Goal: Information Seeking & Learning: Learn about a topic

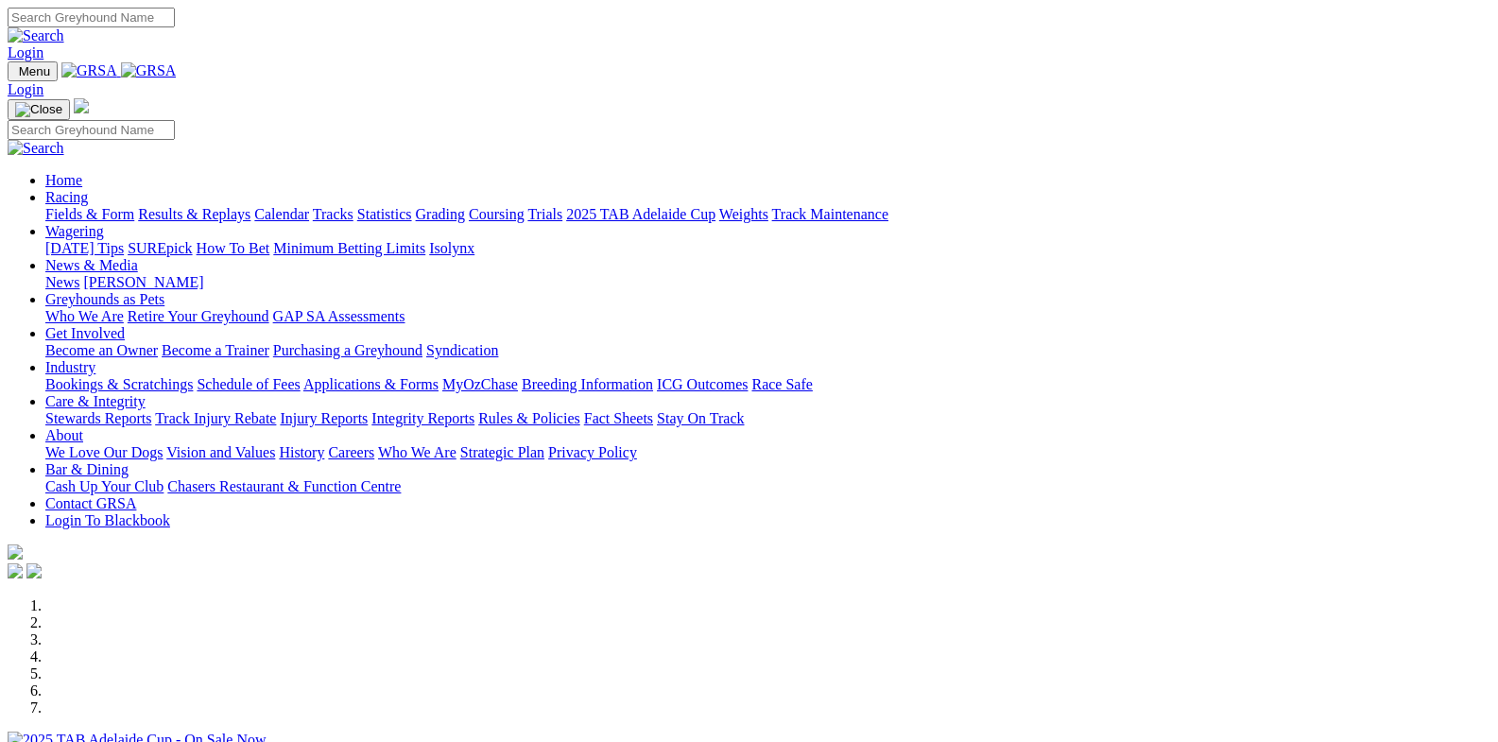
click at [88, 189] on link "Racing" at bounding box center [66, 197] width 43 height 16
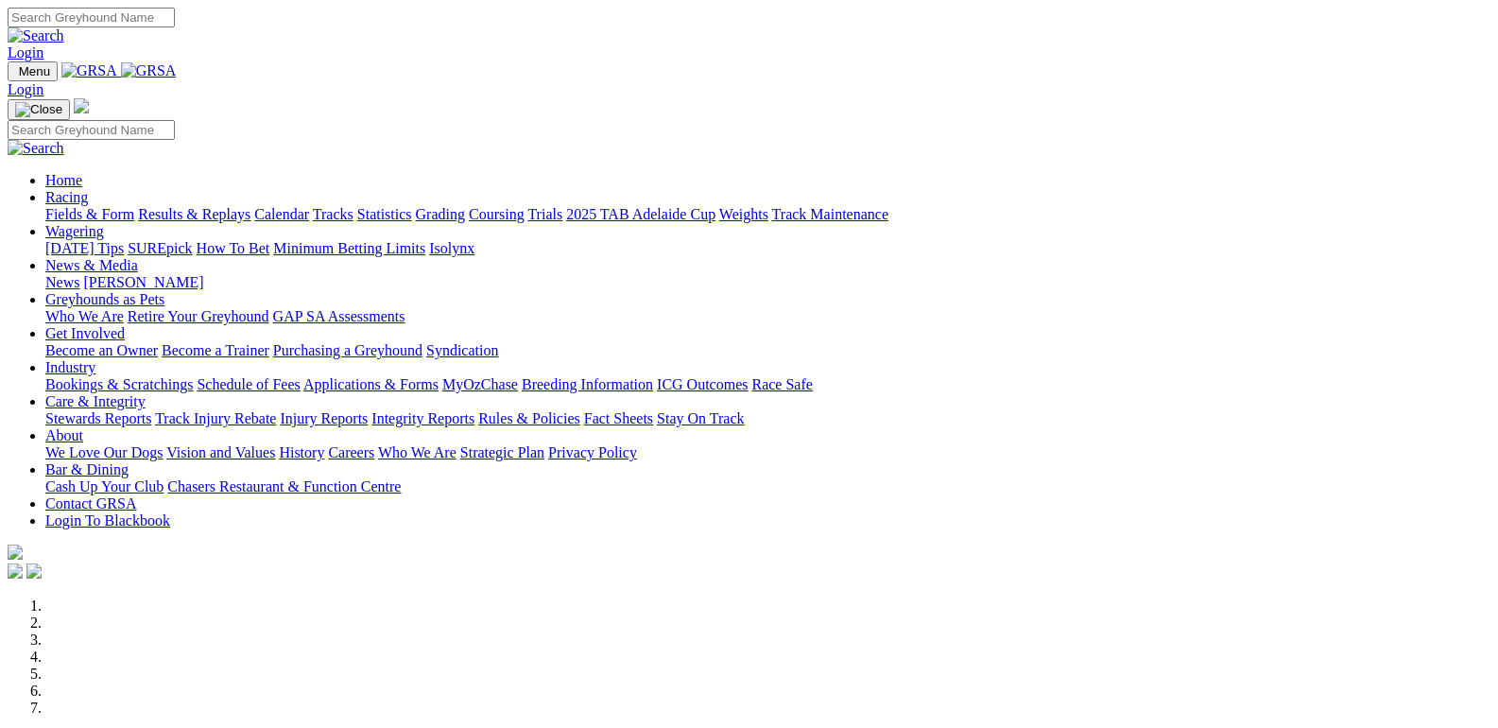
click at [246, 206] on link "Results & Replays" at bounding box center [194, 214] width 112 height 16
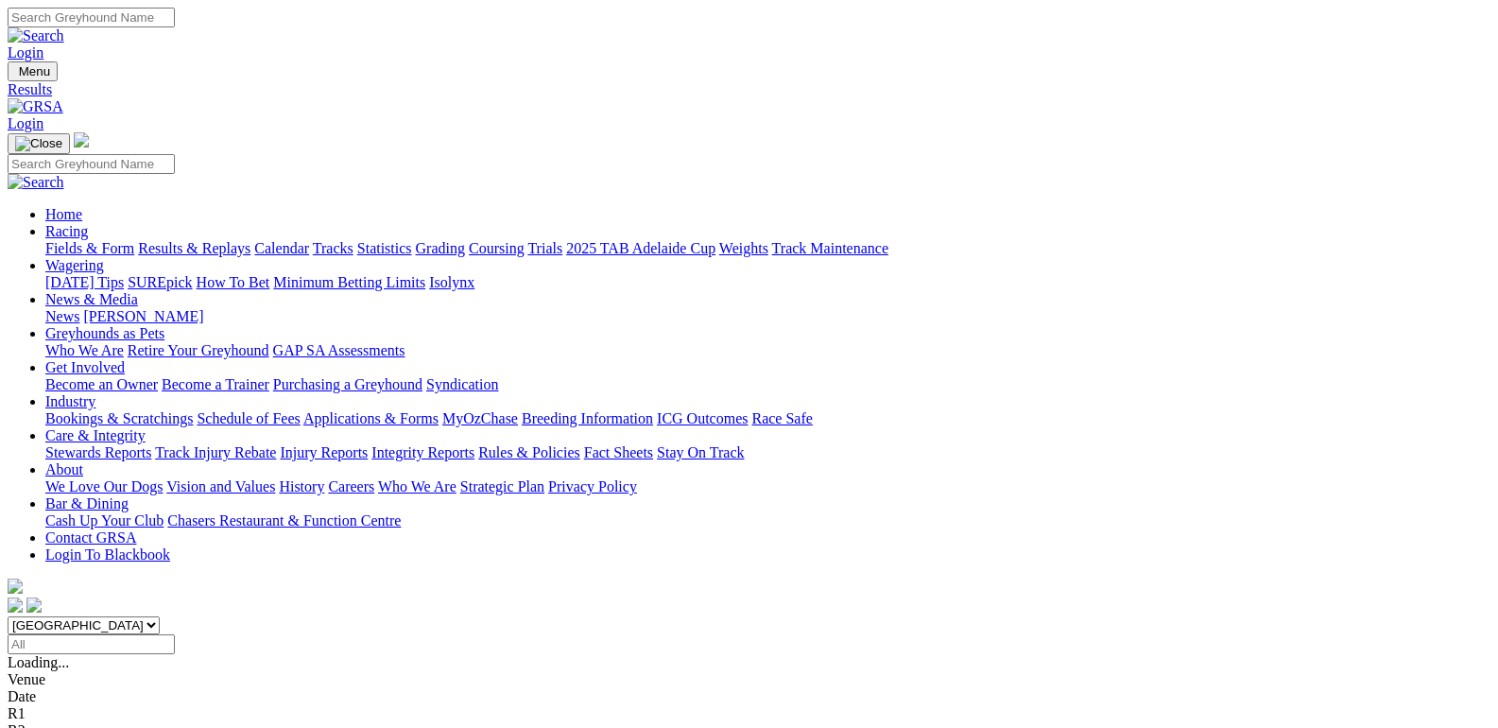
click at [75, 240] on link "Fields & Form" at bounding box center [89, 248] width 89 height 16
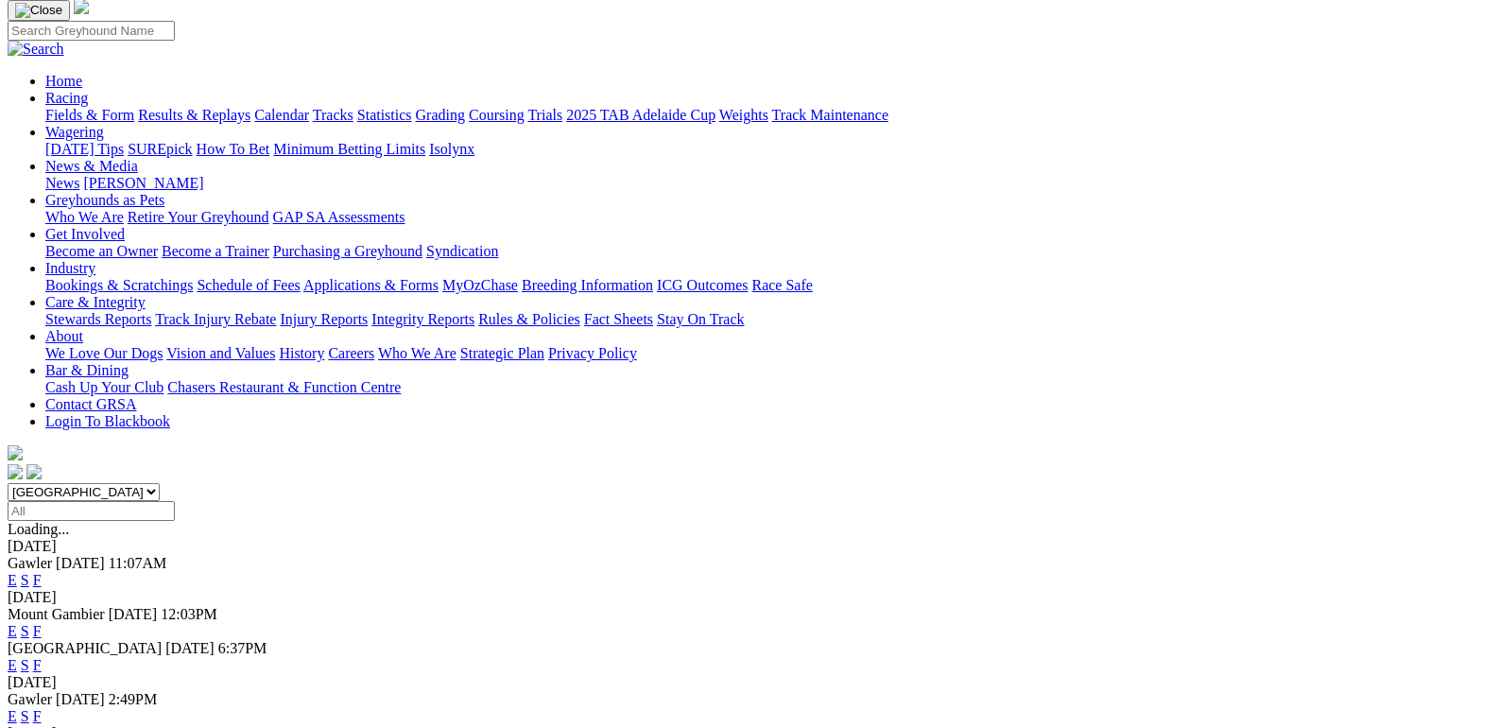
scroll to position [284, 0]
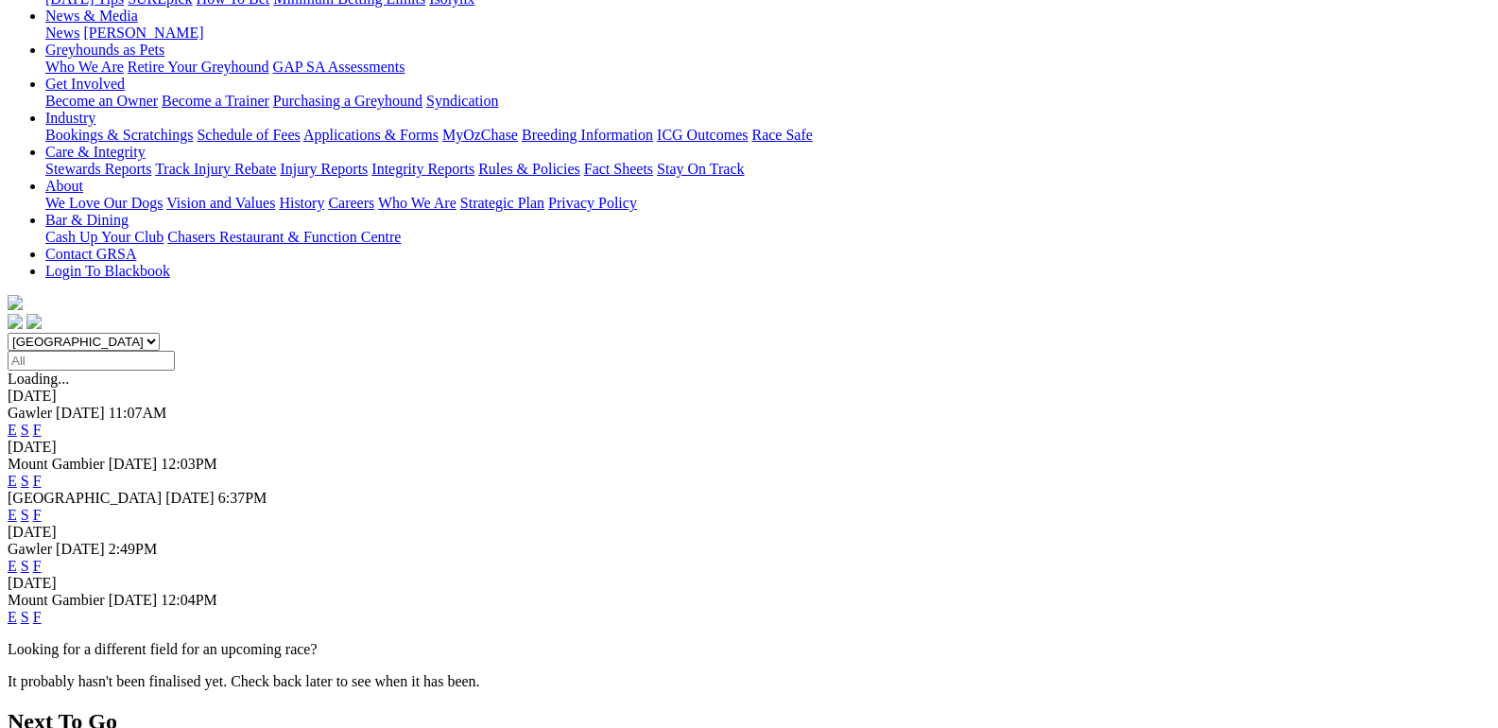
click at [42, 609] on link "F" at bounding box center [37, 617] width 9 height 16
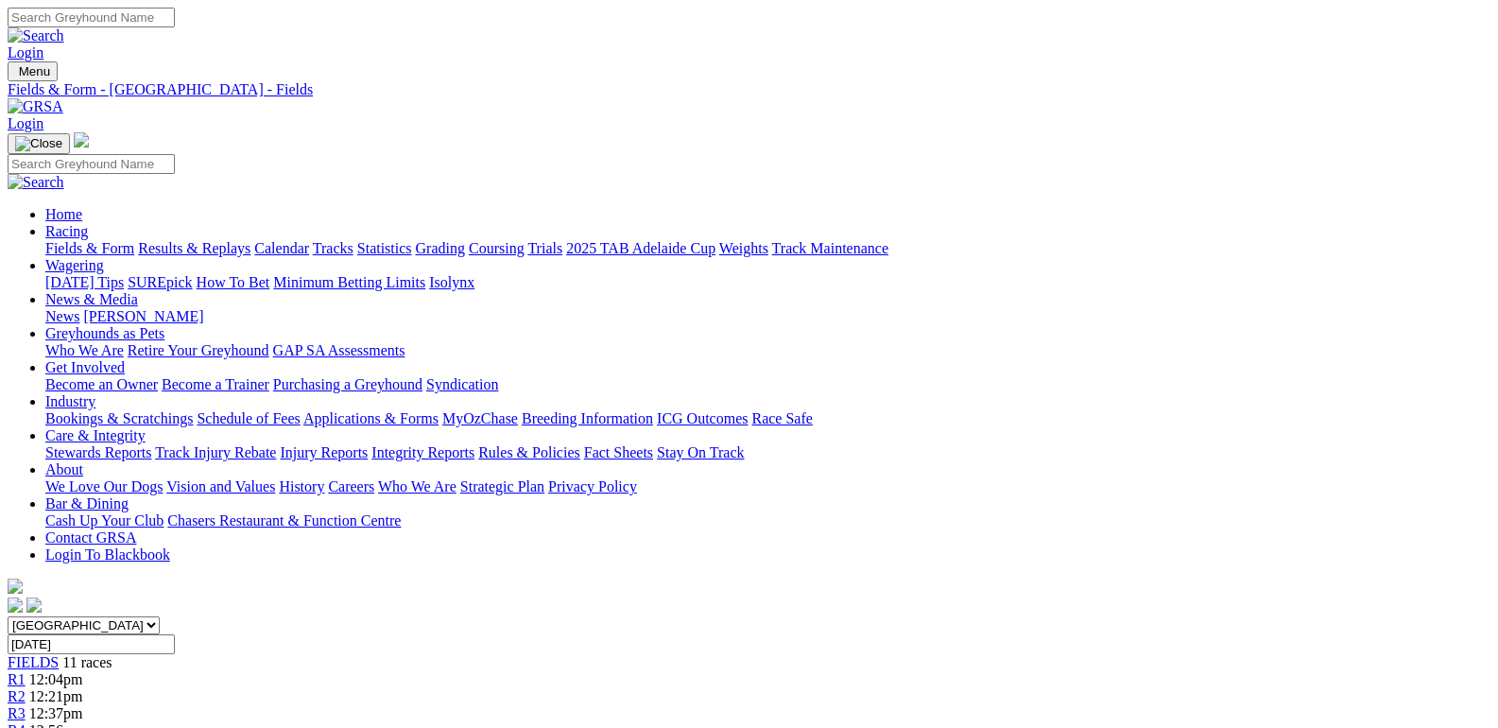
click at [80, 240] on link "Fields & Form" at bounding box center [89, 248] width 89 height 16
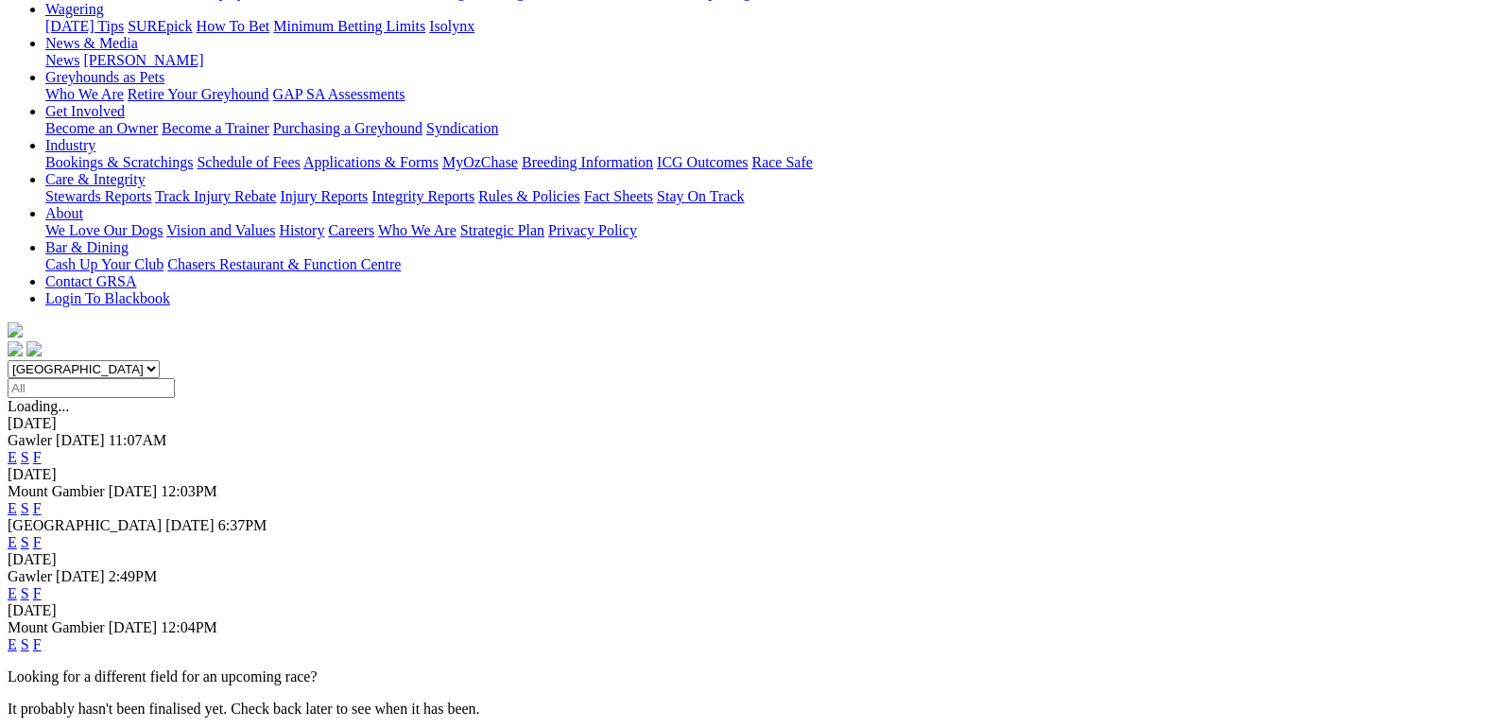
scroll to position [284, 0]
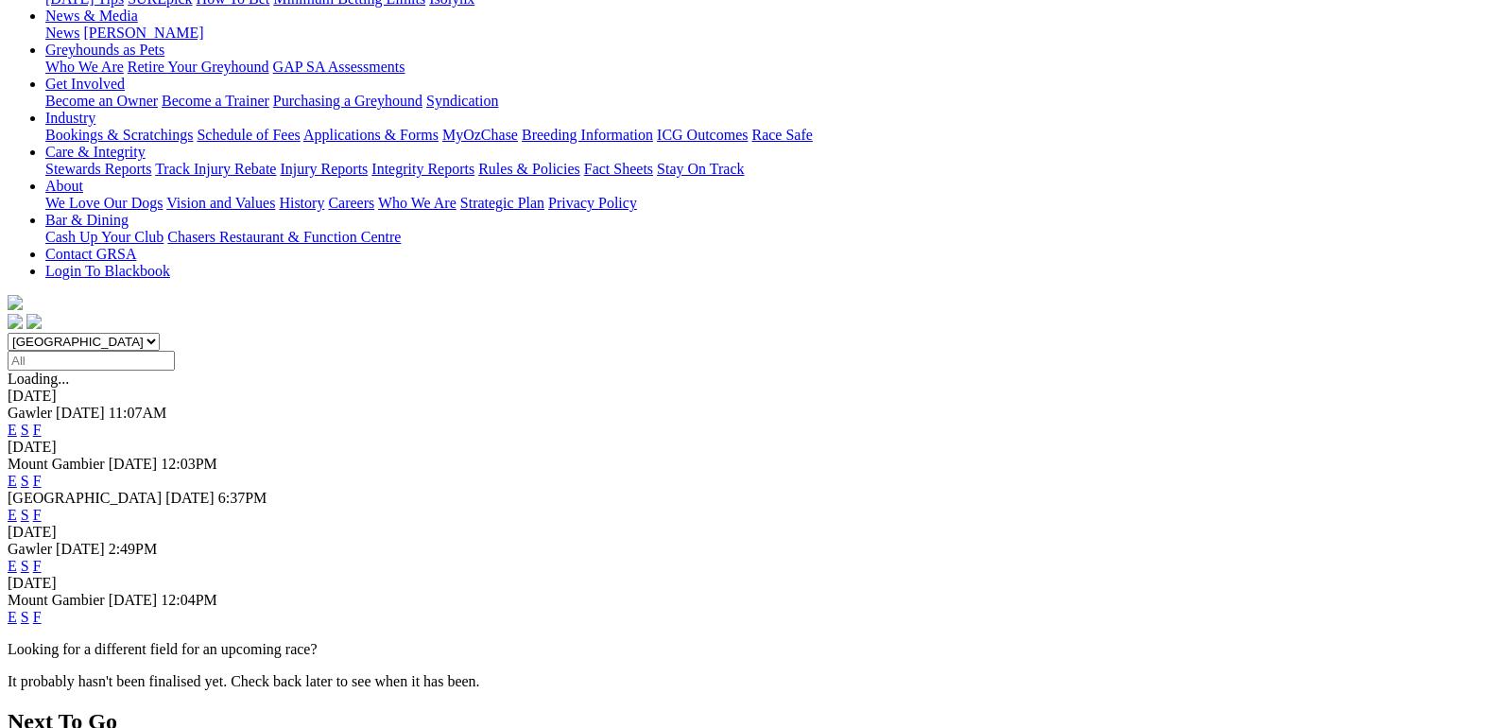
click at [42, 473] on link "F" at bounding box center [37, 481] width 9 height 16
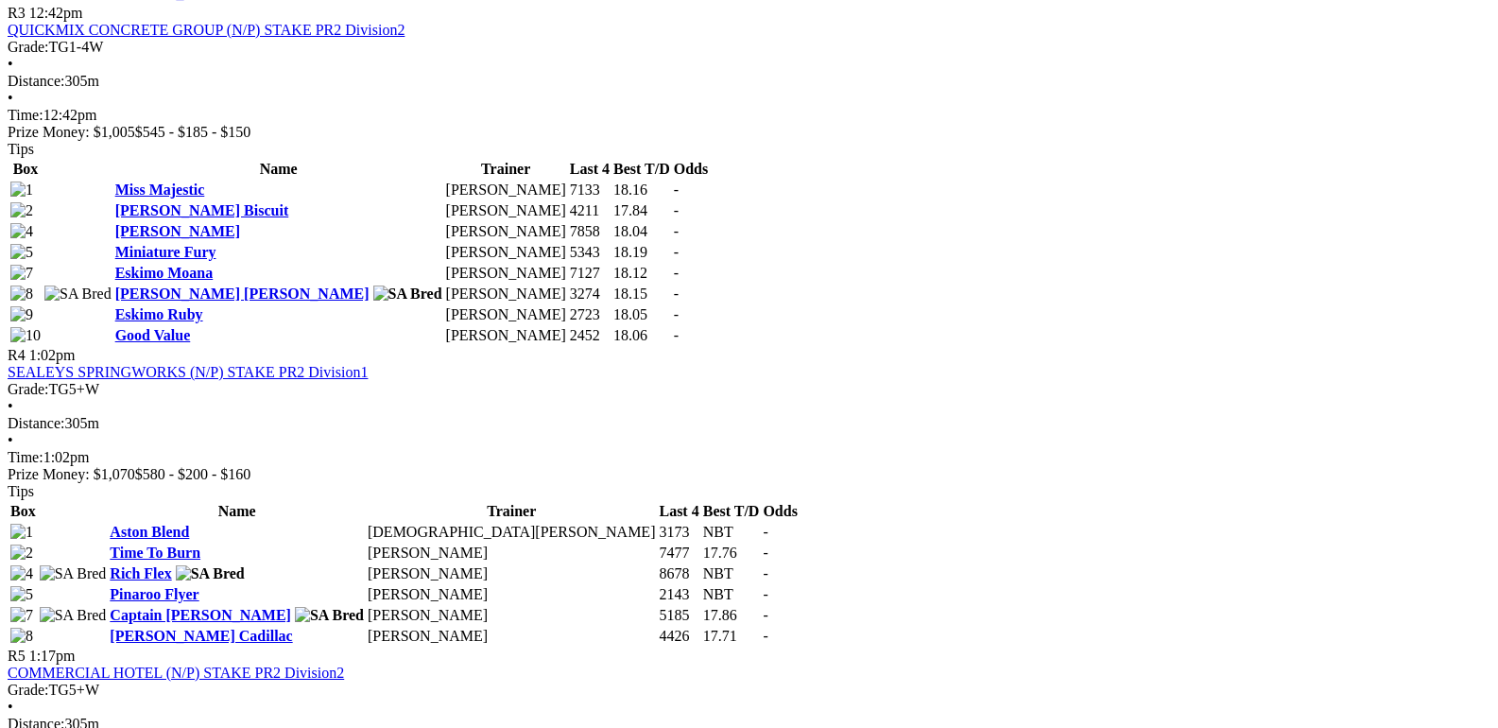
scroll to position [851, 0]
